Goal: Task Accomplishment & Management: Use online tool/utility

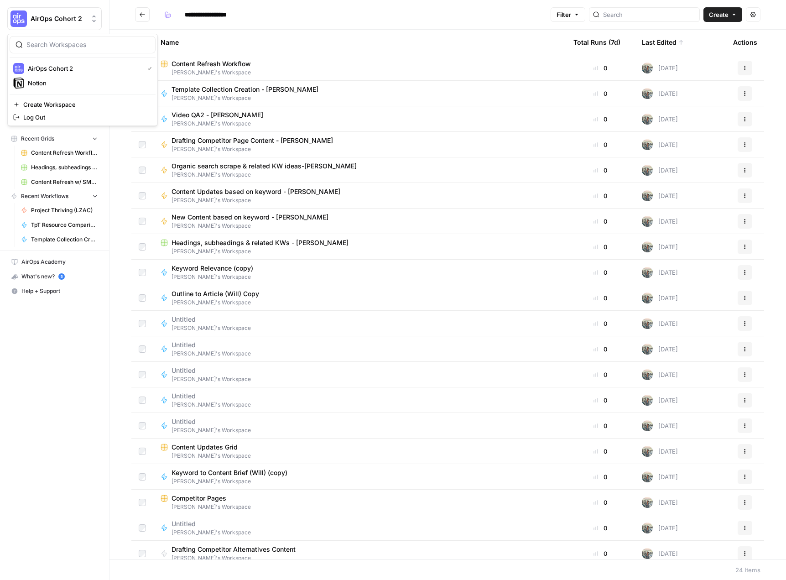
click at [67, 21] on span "AirOps Cohort 2" at bounding box center [58, 18] width 55 height 9
click at [43, 83] on span "Notion" at bounding box center [88, 82] width 120 height 9
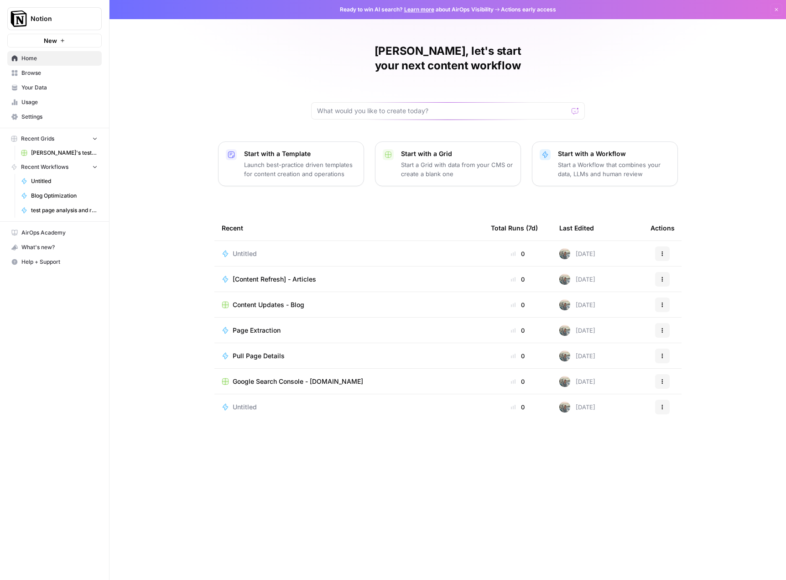
click at [259, 275] on span "[Content Refresh] - Articles" at bounding box center [274, 279] width 83 height 9
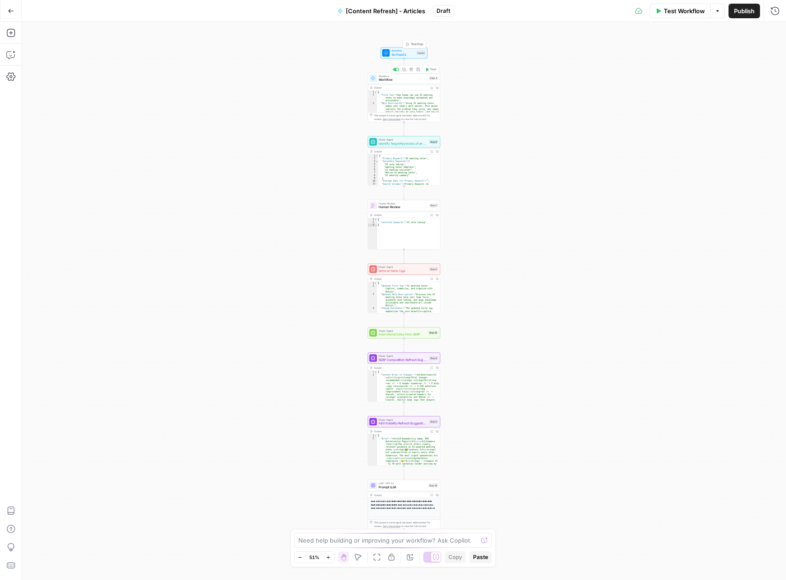
click at [403, 54] on span "Set Inputs" at bounding box center [402, 54] width 23 height 5
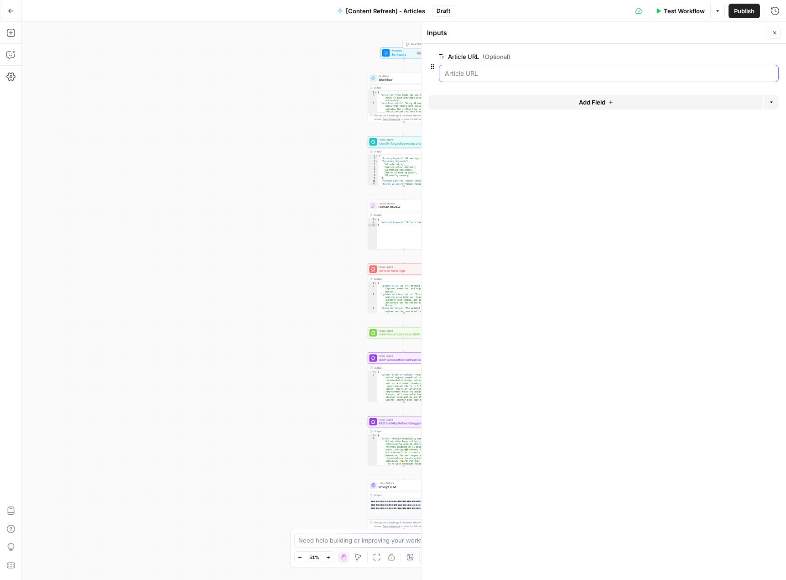
click at [516, 72] on URL "Article URL (Optional)" at bounding box center [609, 73] width 328 height 9
click at [508, 74] on URL "Article URL (Optional)" at bounding box center [609, 73] width 328 height 9
click at [479, 71] on URL "Article URL (Optional)" at bounding box center [609, 73] width 328 height 9
drag, startPoint x: 487, startPoint y: 77, endPoint x: 503, endPoint y: 77, distance: 16.4
click at [496, 76] on URL "Article URL (Optional)" at bounding box center [609, 73] width 328 height 9
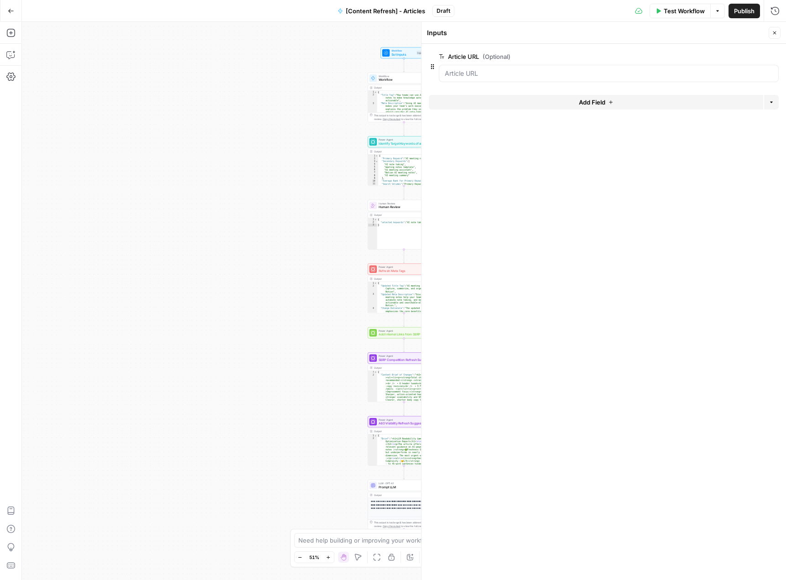
click at [669, 12] on span "Test Workflow" at bounding box center [684, 10] width 41 height 9
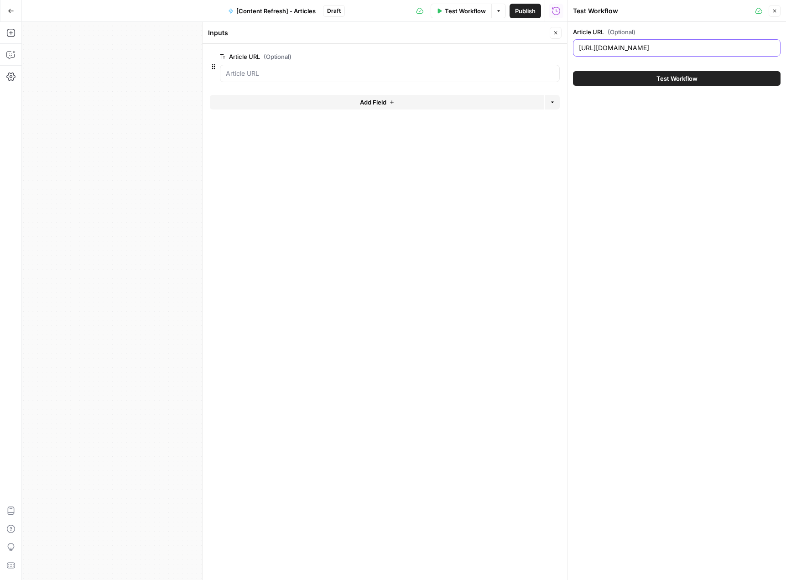
click at [679, 51] on input "[URL][DOMAIN_NAME]" at bounding box center [677, 47] width 196 height 9
click at [651, 78] on button "Test Workflow" at bounding box center [677, 78] width 208 height 15
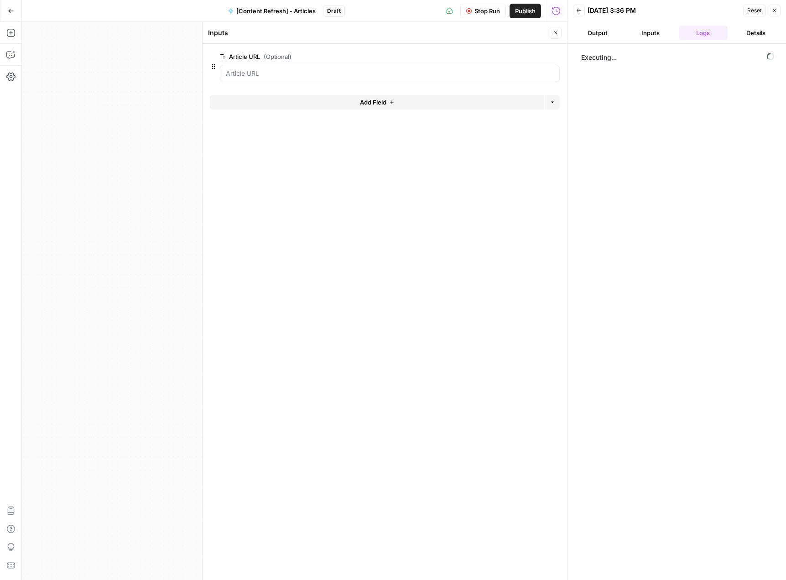
click at [556, 33] on icon "button" at bounding box center [555, 32] width 5 height 5
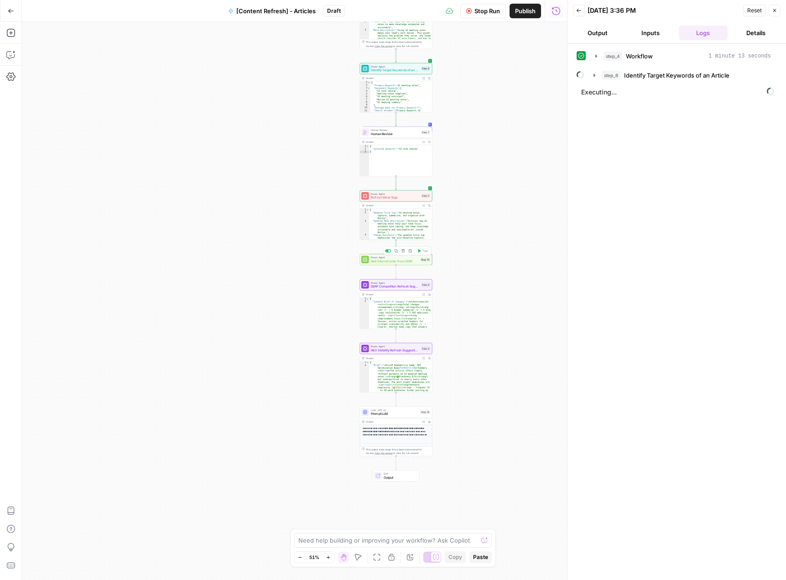
click at [379, 261] on span "Add Internal Links from SERP" at bounding box center [395, 261] width 48 height 5
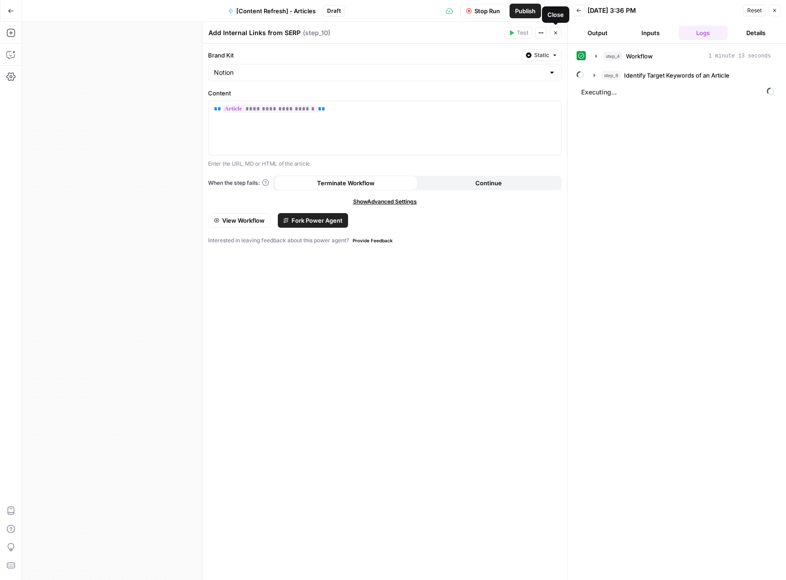
click at [558, 32] on icon "button" at bounding box center [555, 32] width 5 height 5
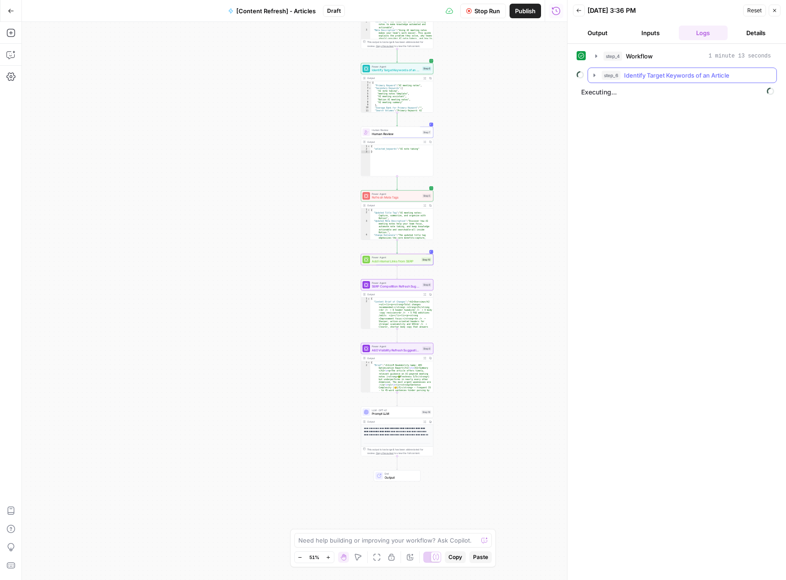
click at [595, 75] on icon "button" at bounding box center [594, 75] width 7 height 7
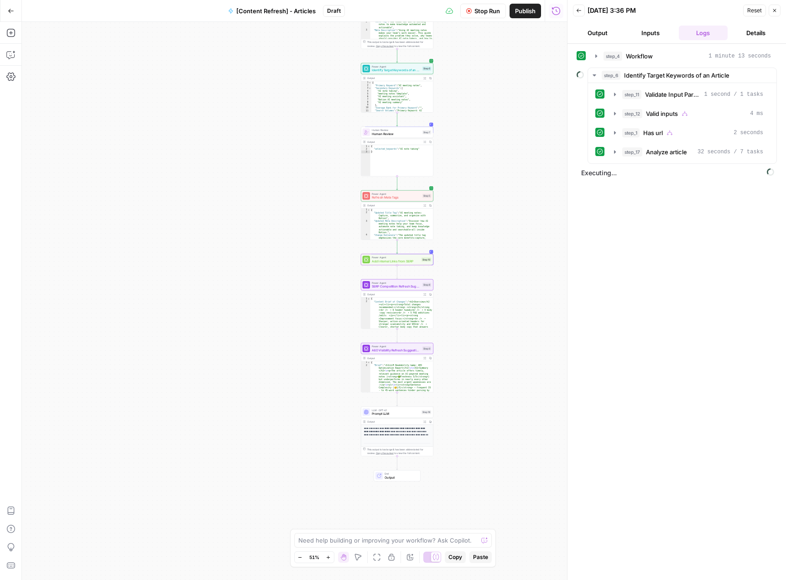
click at [611, 36] on button "Output" at bounding box center [597, 33] width 49 height 15
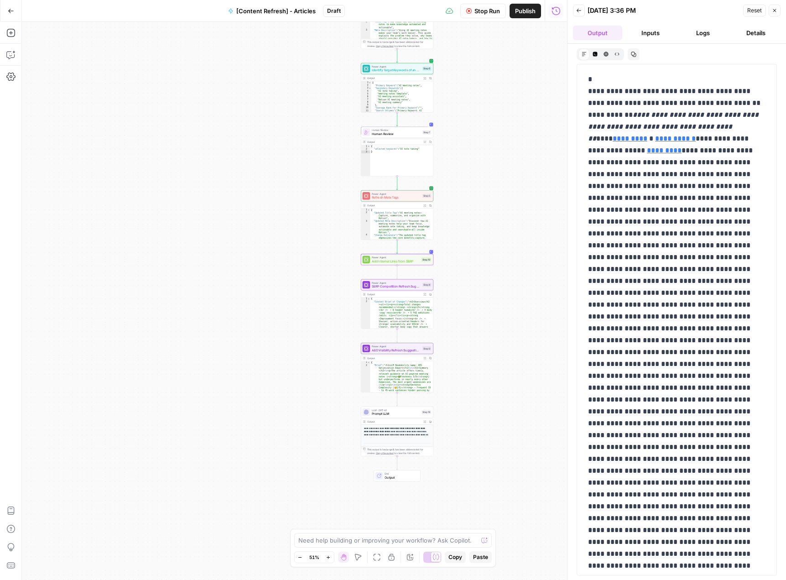
click at [595, 55] on icon "button" at bounding box center [594, 54] width 5 height 5
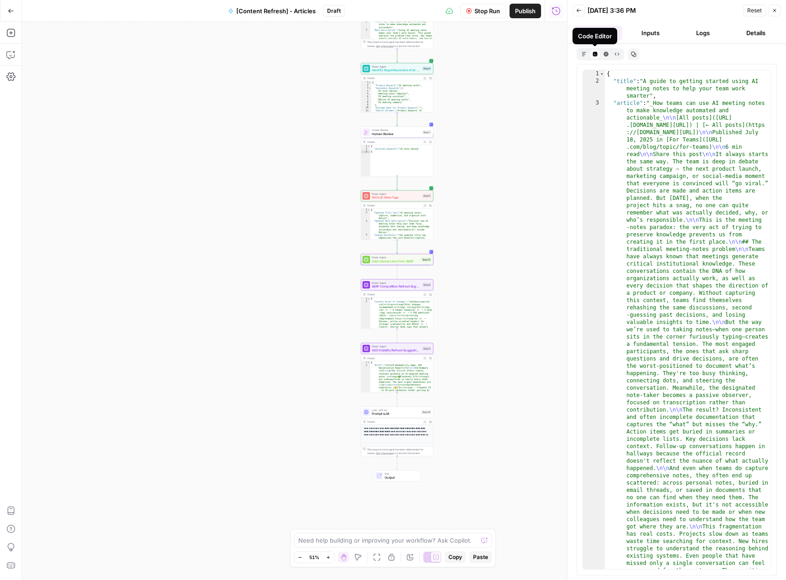
click at [610, 52] on button "HTML Viewer" at bounding box center [605, 53] width 11 height 11
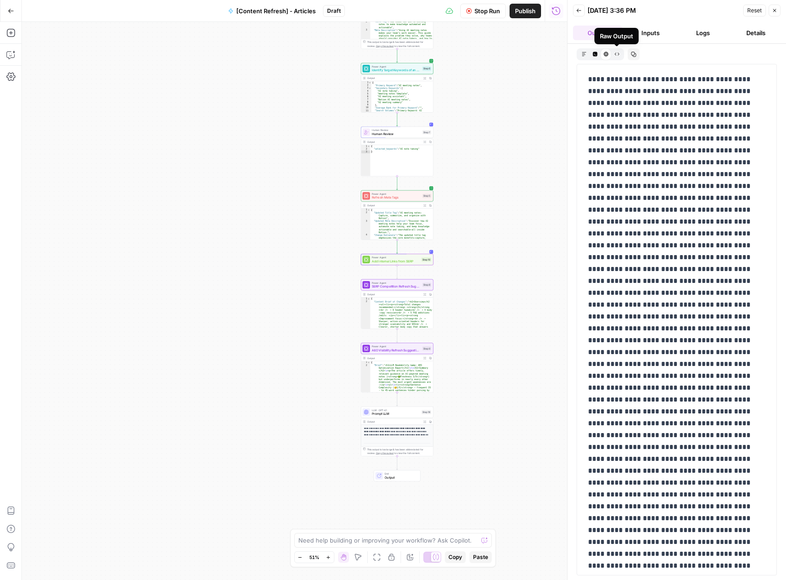
click at [615, 53] on icon "button" at bounding box center [616, 53] width 5 height 3
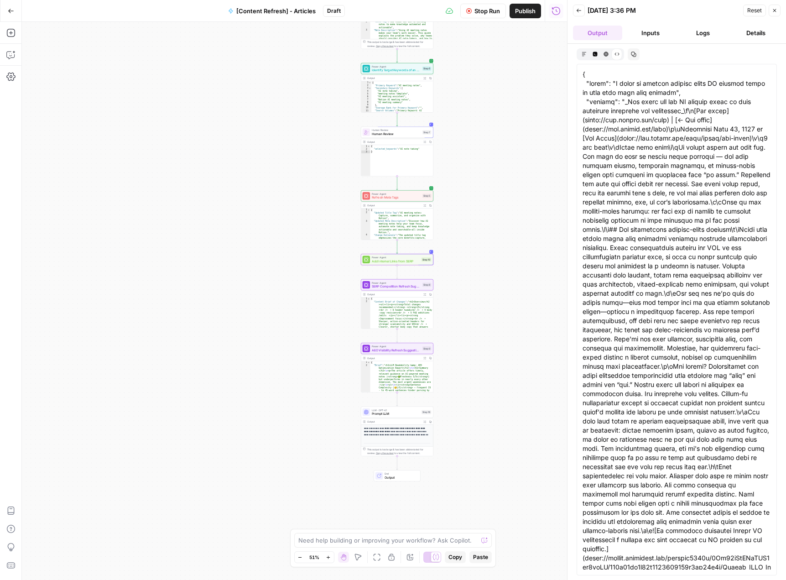
click at [683, 50] on div "Markdown Code Editor HTML Viewer Raw Output Copy" at bounding box center [676, 54] width 200 height 12
click at [723, 33] on button "Logs" at bounding box center [703, 33] width 49 height 15
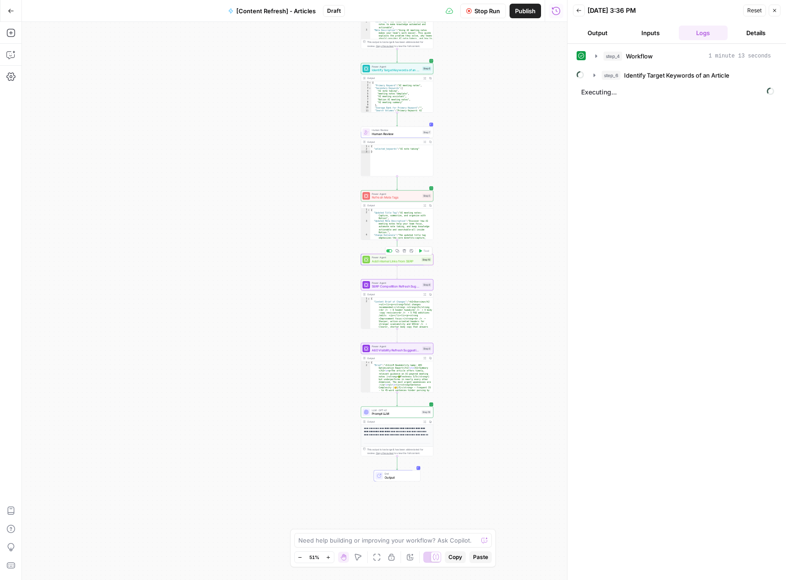
click at [392, 260] on span "Add Internal Links from SERP" at bounding box center [396, 261] width 48 height 5
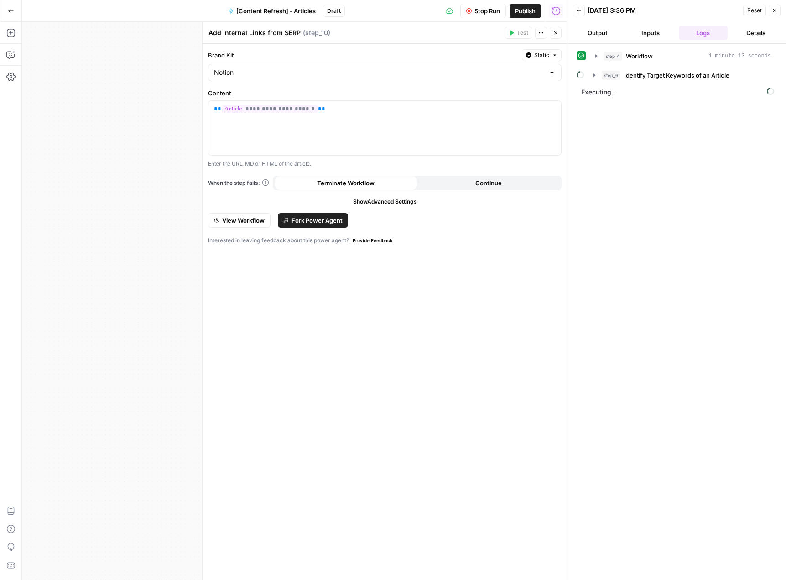
click at [556, 34] on icon "button" at bounding box center [555, 32] width 5 height 5
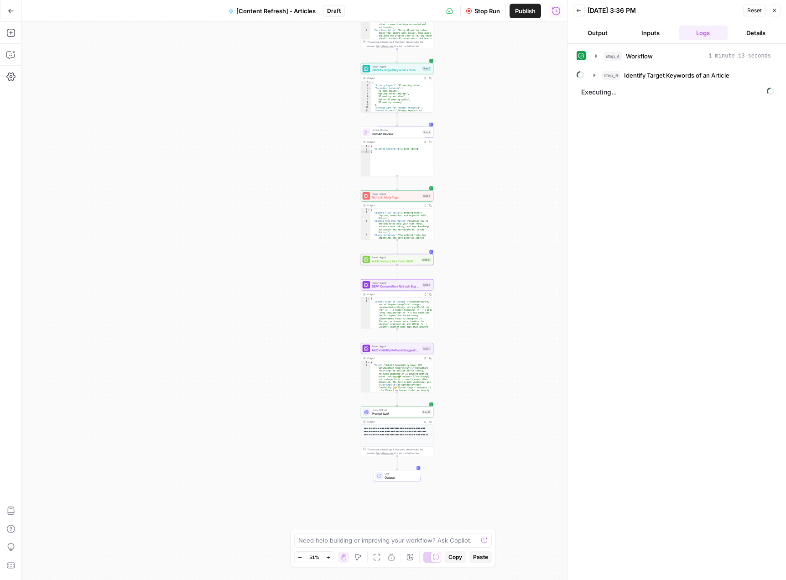
click at [392, 261] on span "Add Internal Links from SERP" at bounding box center [396, 261] width 48 height 5
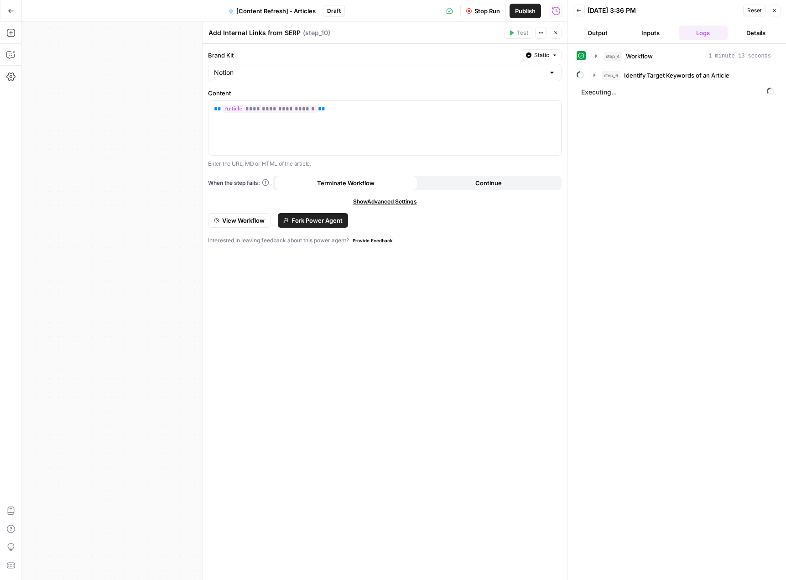
click at [387, 199] on span "Show Advanced Settings" at bounding box center [385, 201] width 64 height 8
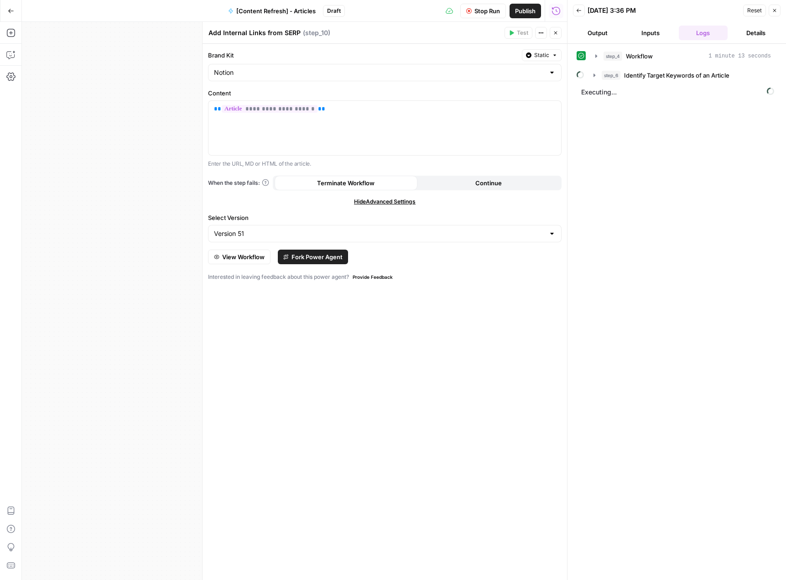
click at [235, 258] on span "View Workflow" at bounding box center [243, 256] width 42 height 9
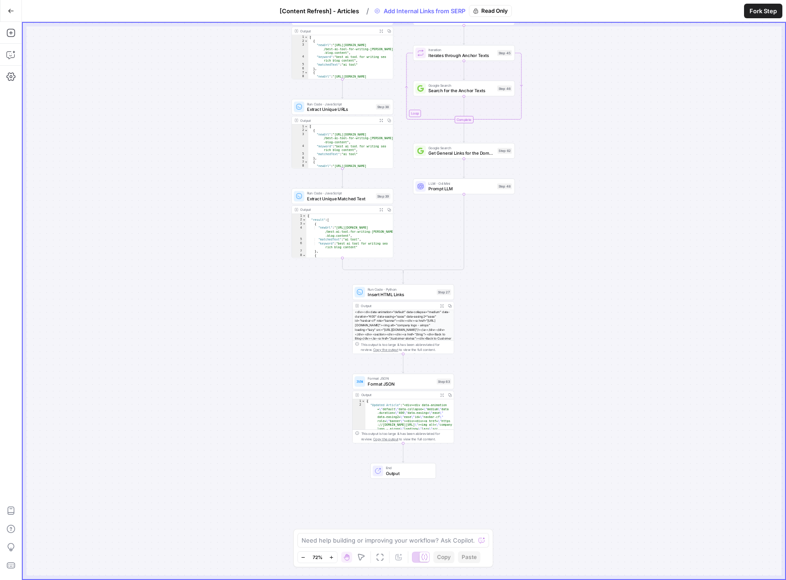
click at [660, 352] on div "true false Workflow Set Inputs Inputs Content Processing Convert Content Format…" at bounding box center [404, 301] width 762 height 556
click at [453, 505] on div "true false Workflow Set Inputs Inputs Content Processing Convert Content Format…" at bounding box center [404, 301] width 762 height 556
click at [476, 375] on div "true false Workflow Set Inputs Inputs Content Processing Convert Content Format…" at bounding box center [404, 301] width 762 height 556
click at [474, 327] on div "true false Workflow Set Inputs Inputs Content Processing Convert Content Format…" at bounding box center [404, 301] width 762 height 556
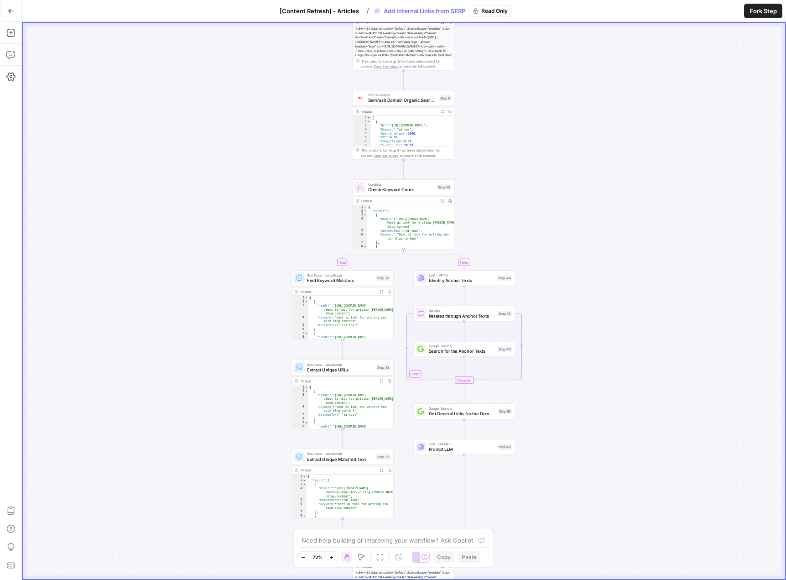
click at [11, 5] on button "Go Back" at bounding box center [11, 11] width 16 height 16
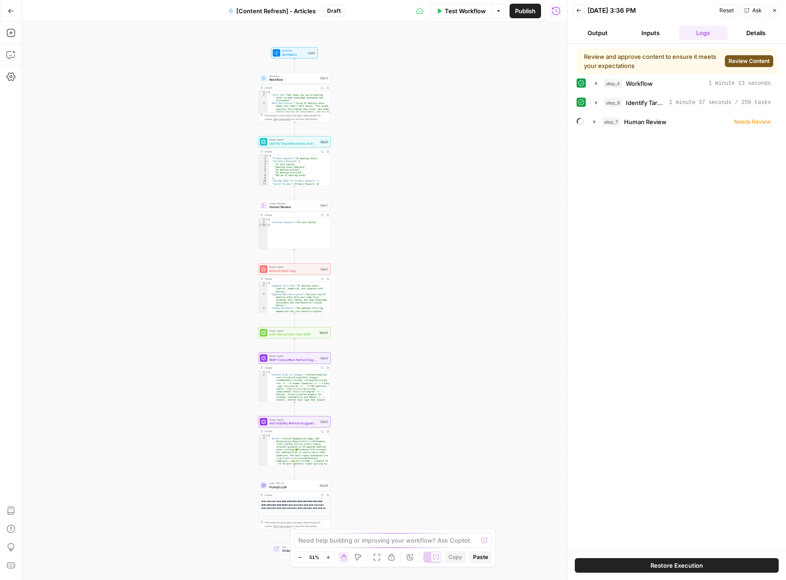
click at [746, 62] on span "Review Content" at bounding box center [748, 61] width 41 height 8
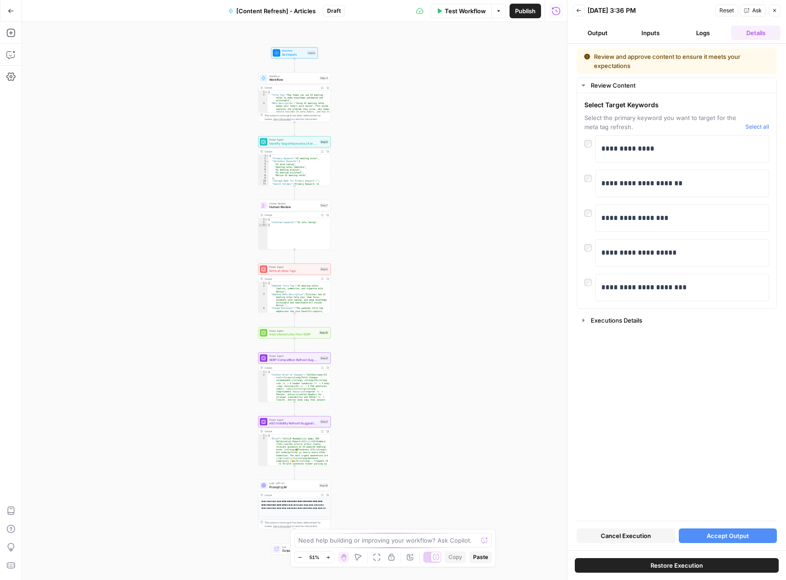
click at [731, 538] on span "Accept Output" at bounding box center [727, 535] width 42 height 9
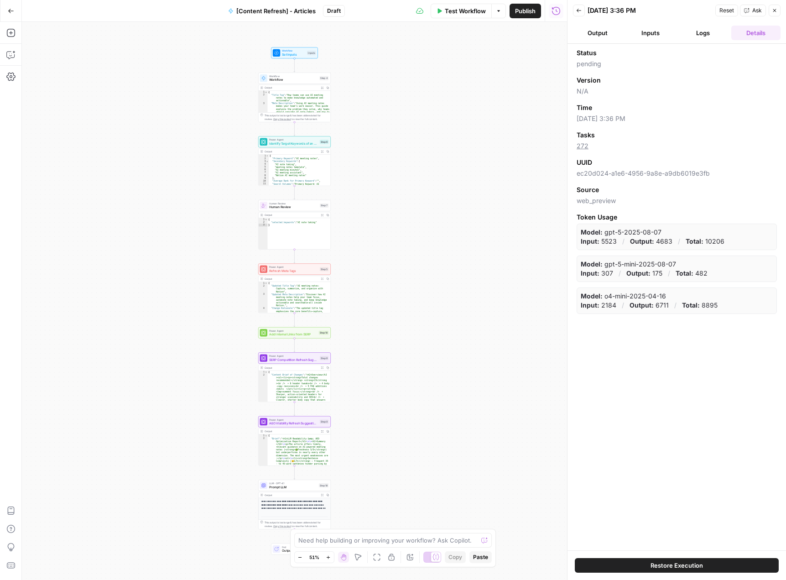
click at [503, 108] on div "Workflow Set Inputs Inputs Workflow Workflow Step 4 Output Expand Output Copy 1…" at bounding box center [294, 301] width 545 height 558
drag, startPoint x: 717, startPoint y: 78, endPoint x: 763, endPoint y: 31, distance: 65.1
click at [717, 78] on div "Version" at bounding box center [676, 80] width 200 height 9
click at [779, 12] on button "Close" at bounding box center [775, 11] width 12 height 12
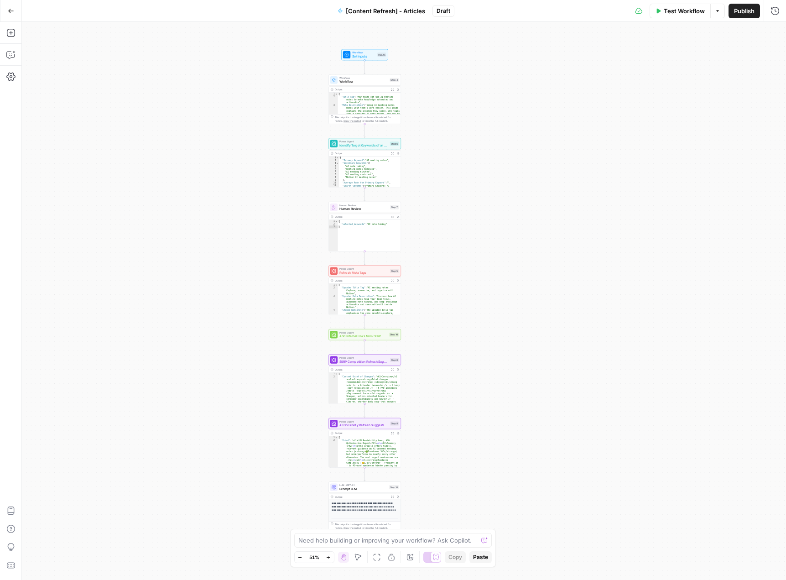
drag, startPoint x: 368, startPoint y: 131, endPoint x: 450, endPoint y: 128, distance: 82.1
click at [450, 128] on div "Workflow Set Inputs Inputs Workflow Workflow Step 4 Output Expand Output Copy 1…" at bounding box center [404, 301] width 764 height 558
